Goal: Navigation & Orientation: Understand site structure

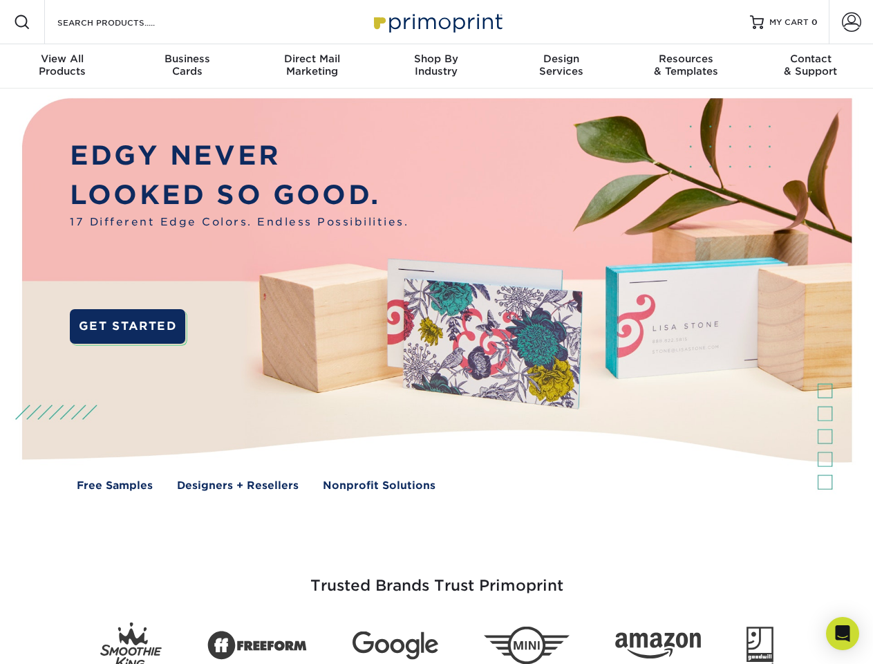
click at [436, 332] on img at bounding box center [436, 304] width 864 height 432
click at [22, 22] on span at bounding box center [22, 22] width 17 height 17
click at [851, 22] on span at bounding box center [851, 21] width 19 height 19
click at [62, 66] on div "View All Products" at bounding box center [62, 65] width 124 height 25
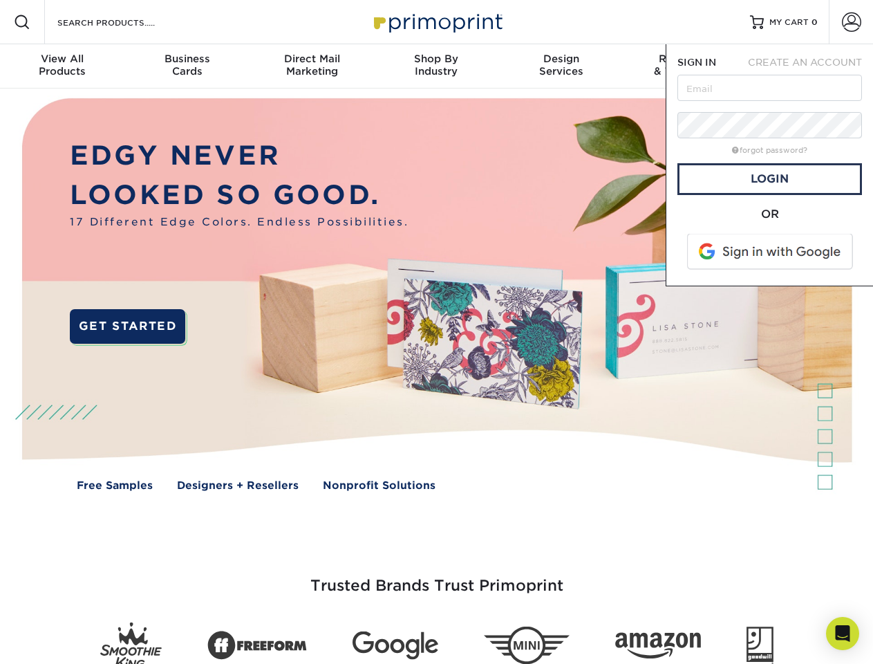
click at [187, 66] on div "Business Cards" at bounding box center [186, 65] width 124 height 25
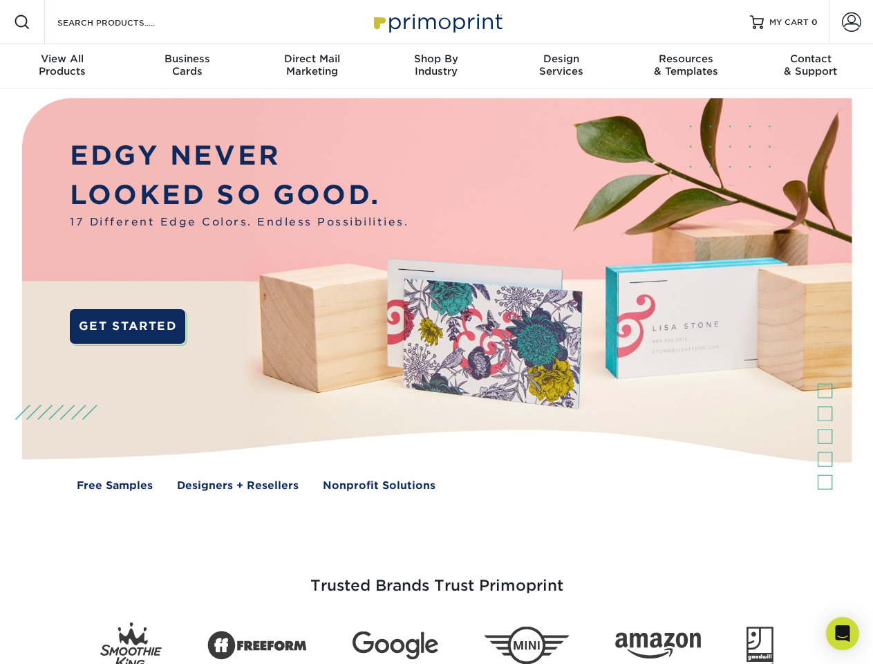
click at [312, 66] on div "Direct Mail Marketing" at bounding box center [312, 65] width 124 height 25
click at [436, 66] on div "Shop By Industry" at bounding box center [436, 65] width 124 height 25
click at [561, 66] on div "Design Services" at bounding box center [561, 65] width 124 height 25
click at [686, 66] on div "Resources & Templates" at bounding box center [686, 65] width 124 height 25
click at [811, 66] on div "Contact & Support" at bounding box center [811, 65] width 124 height 25
